Goal: Download file/media

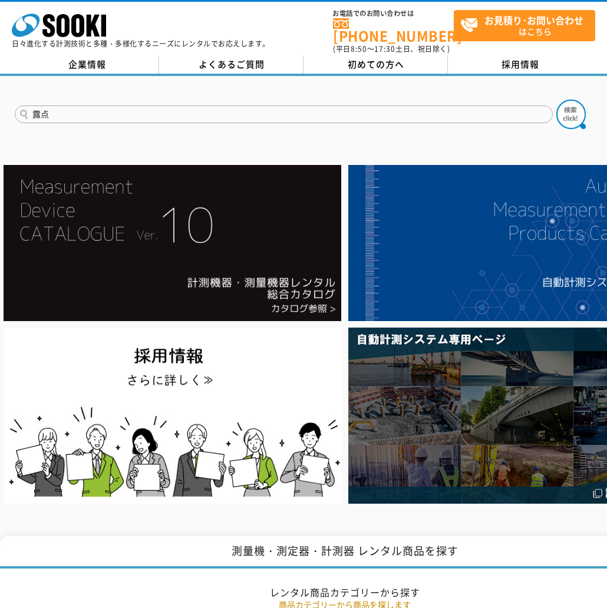
type input "露点"
click at [557, 100] on button at bounding box center [571, 114] width 29 height 29
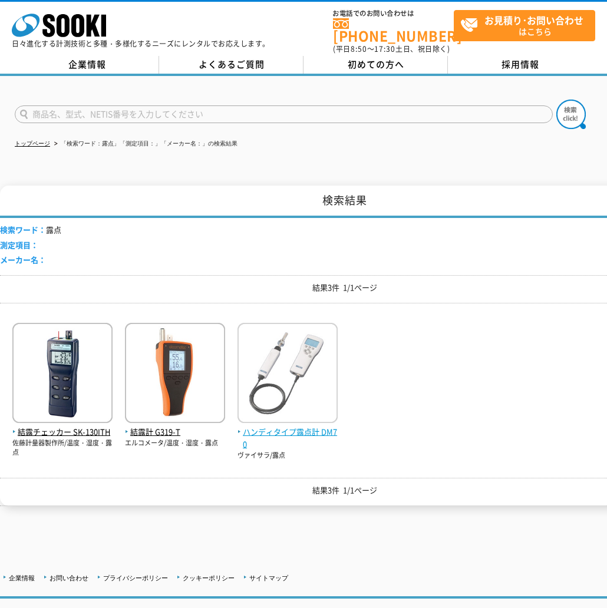
click at [287, 426] on span "ハンディタイプ露点計 DM70" at bounding box center [288, 438] width 100 height 25
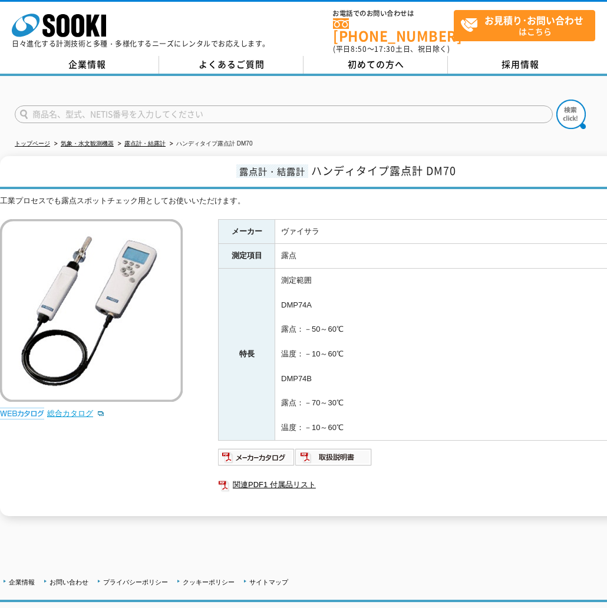
click at [80, 409] on link "総合カタログ" at bounding box center [76, 413] width 58 height 9
